Goal: Register for event/course

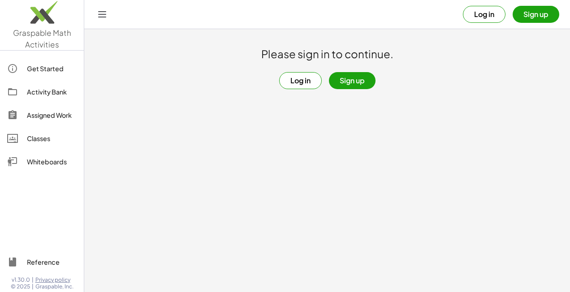
click at [353, 82] on button "Sign up" at bounding box center [352, 80] width 47 height 17
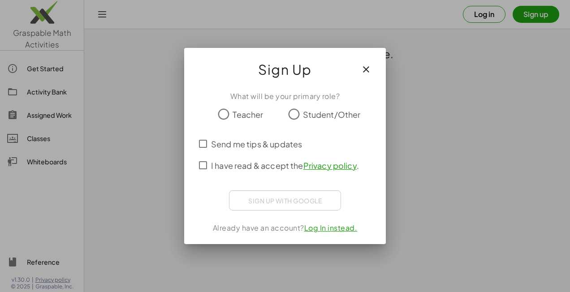
click at [262, 120] on span "Teacher" at bounding box center [248, 114] width 30 height 12
click at [235, 164] on span "I have read & accept the Privacy policy ." at bounding box center [285, 166] width 148 height 12
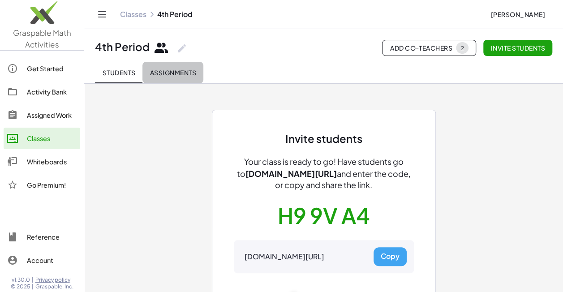
click at [177, 75] on span "Assignments" at bounding box center [173, 73] width 47 height 8
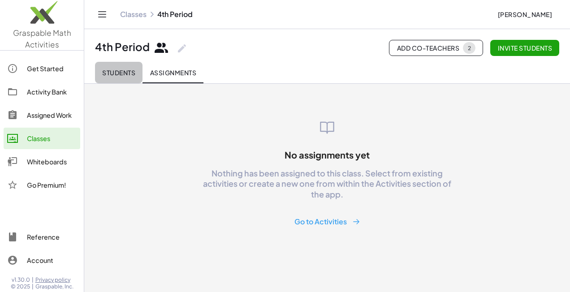
click at [118, 73] on span "Students" at bounding box center [118, 73] width 33 height 8
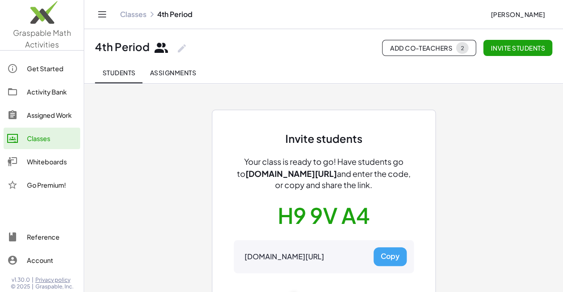
scroll to position [43, 0]
